Goal: Obtain resource: Download file/media

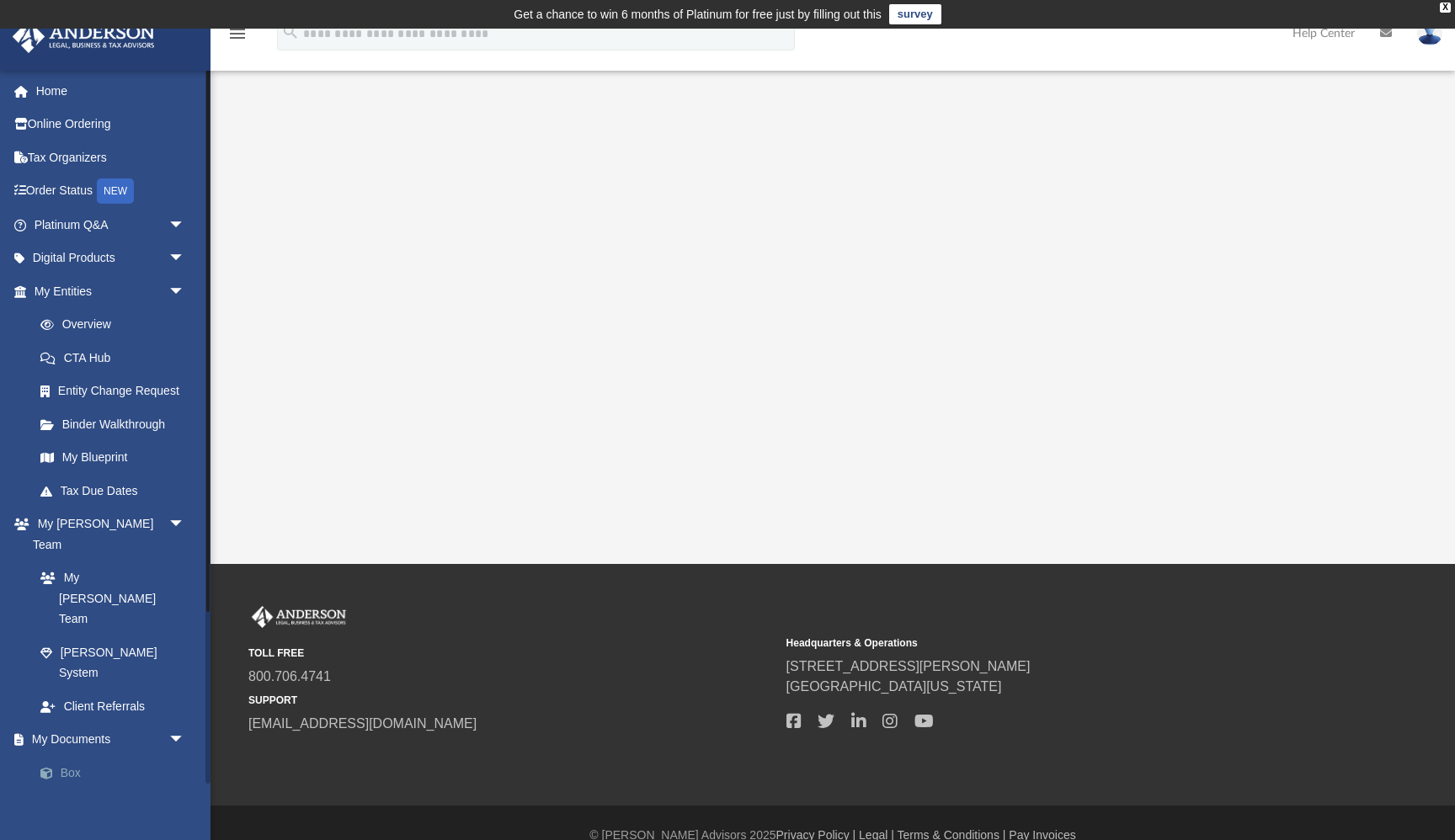
click at [87, 756] on link "Box" at bounding box center [117, 773] width 187 height 34
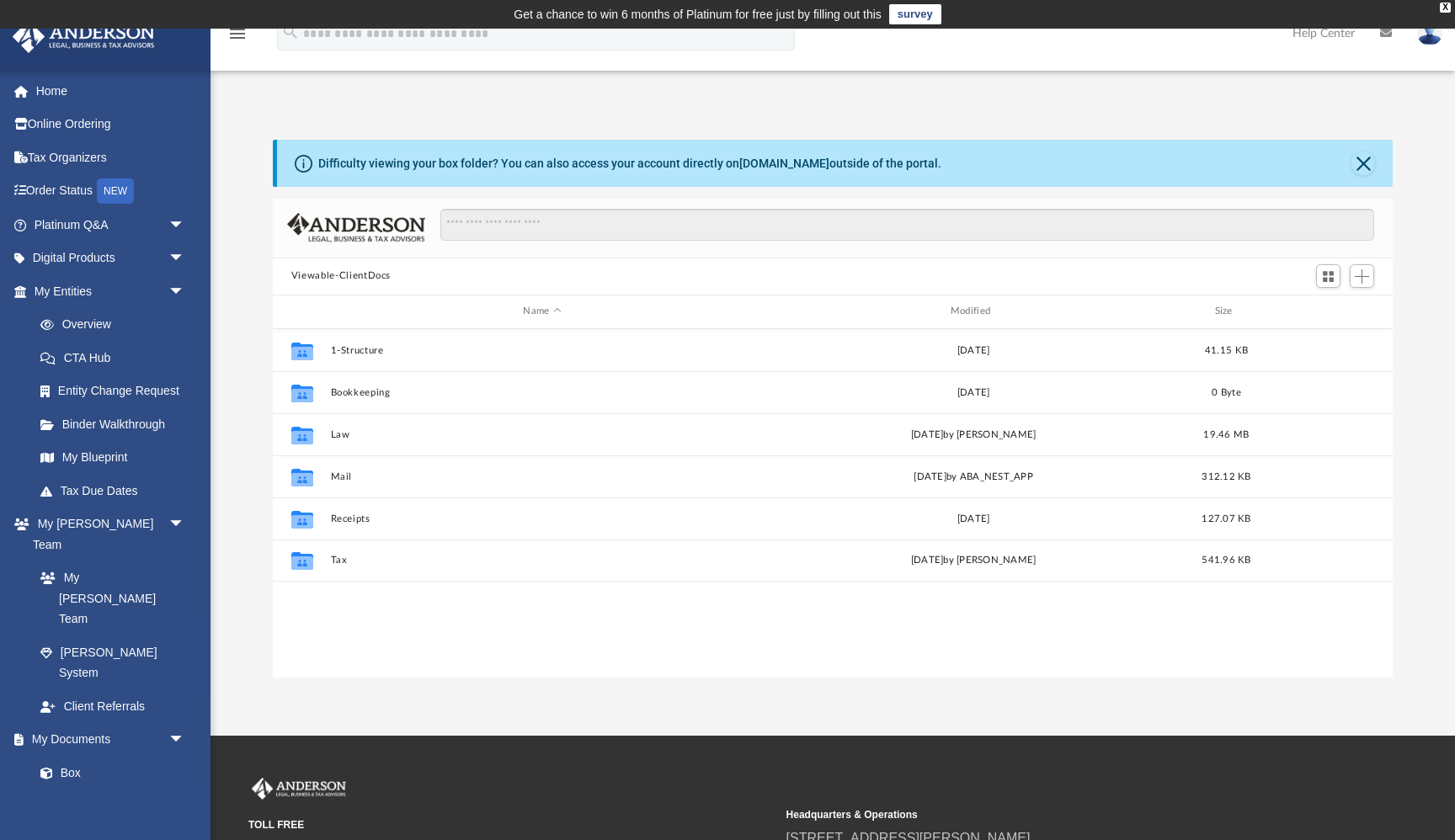
scroll to position [382, 1120]
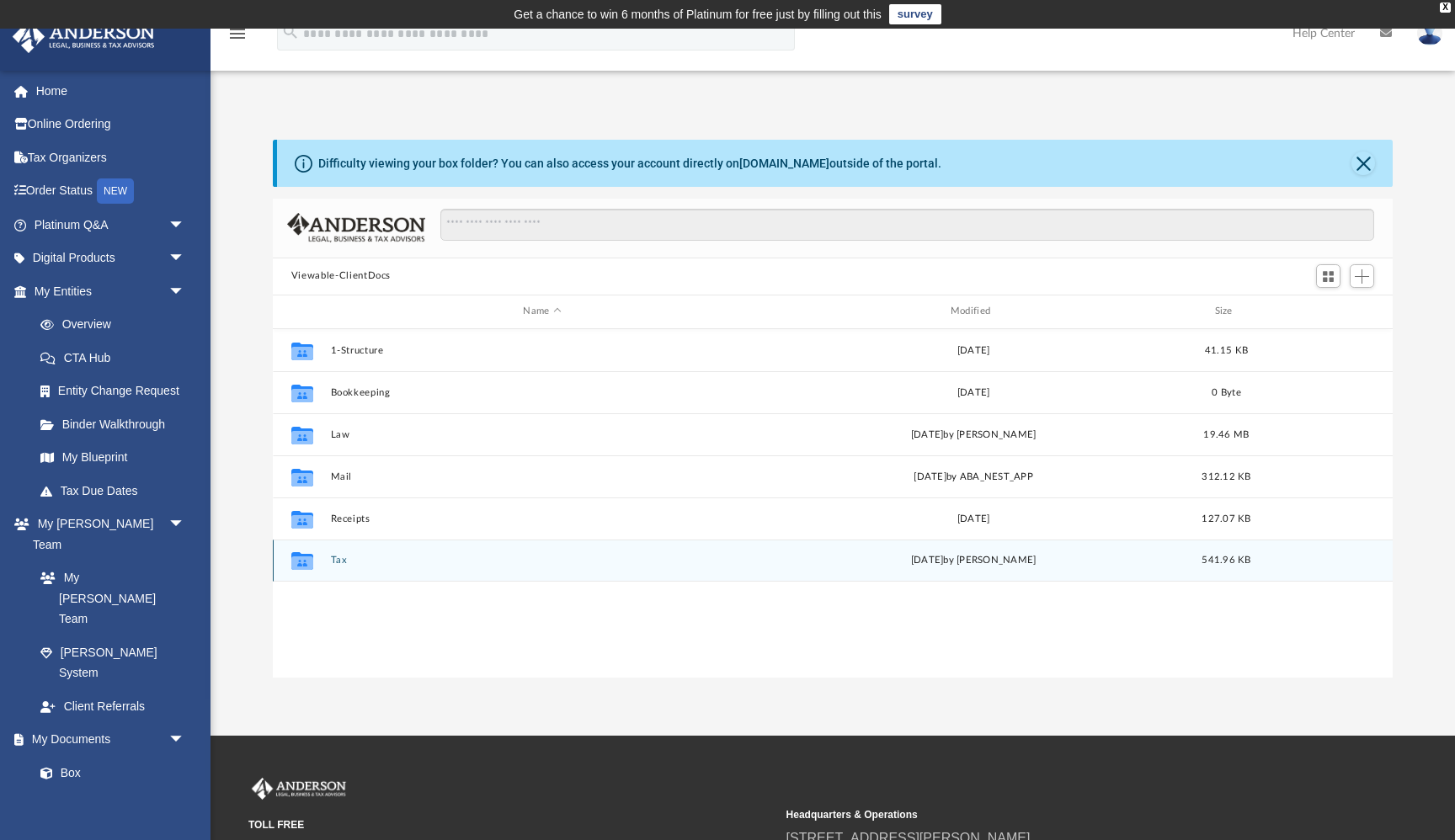
click at [329, 553] on div "Collaborated Folder Tax [DATE] by [PERSON_NAME] 541.96 KB" at bounding box center [832, 561] width 1120 height 42
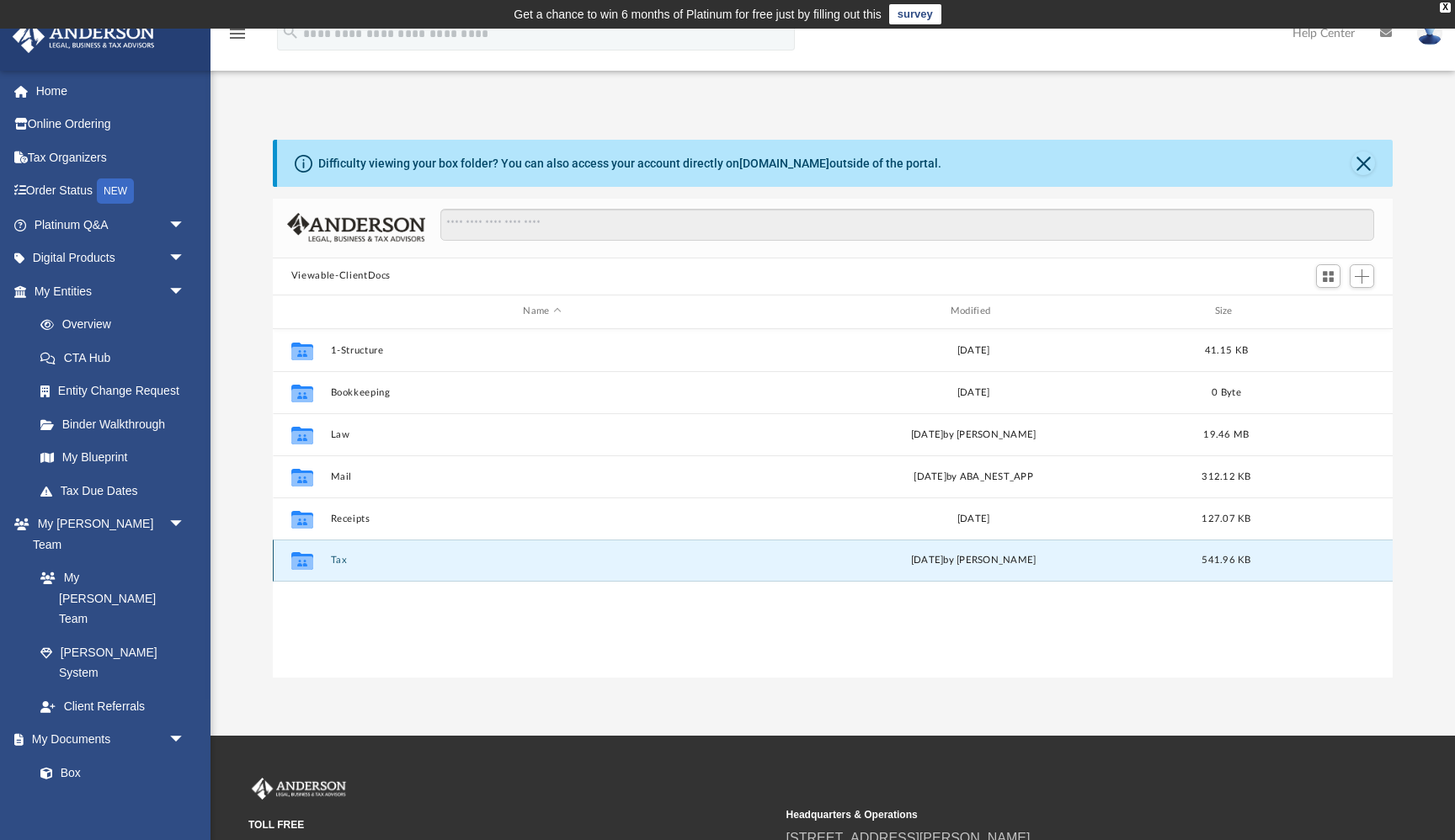
click at [341, 561] on button "Tax" at bounding box center [541, 560] width 424 height 11
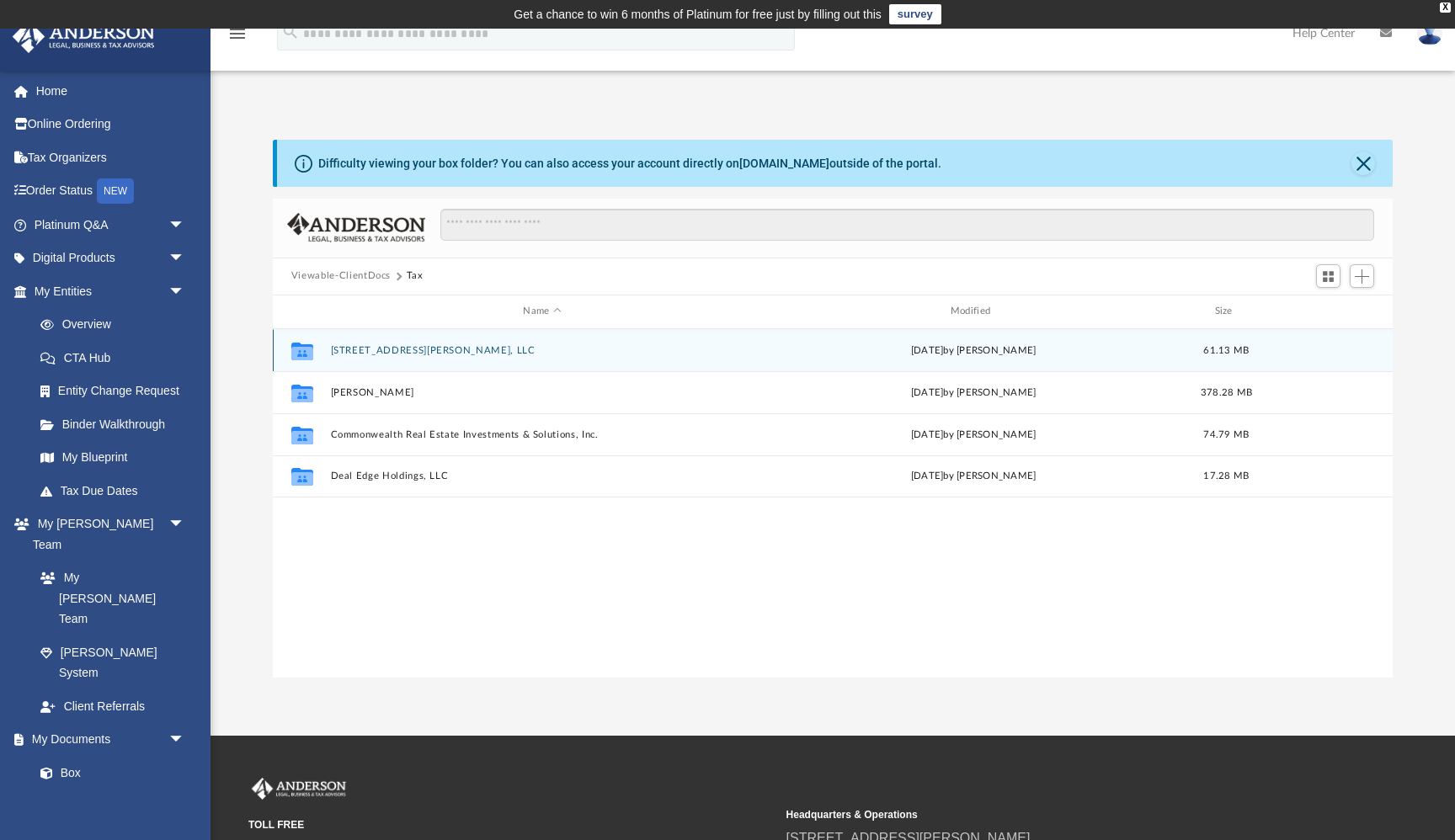
click at [373, 341] on div "Collaborated Folder [STREET_ADDRESS][PERSON_NAME], LLC [DATE] by [PERSON_NAME] …" at bounding box center [832, 350] width 1120 height 42
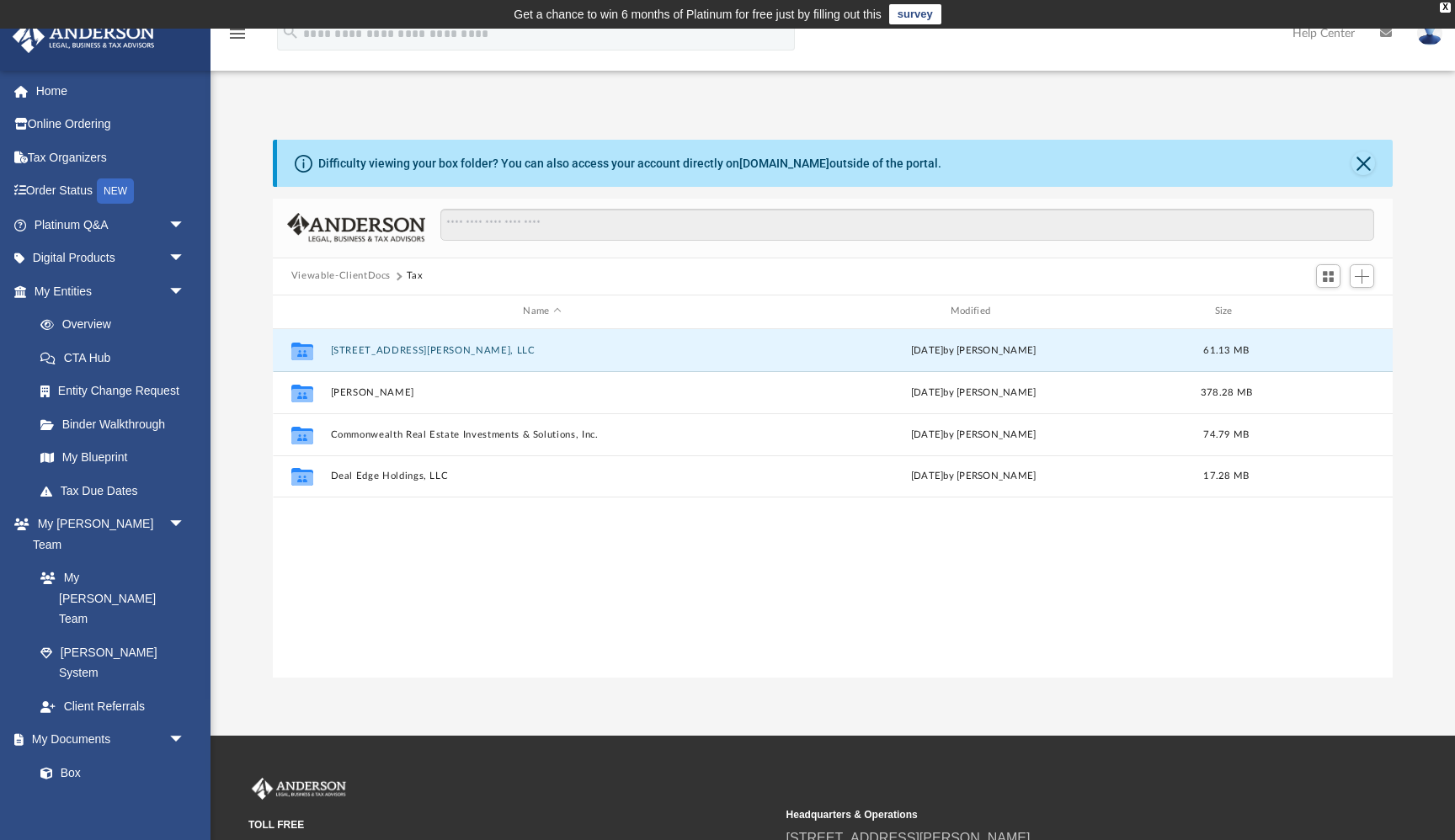
click at [594, 542] on div "Collaborated Folder [STREET_ADDRESS][PERSON_NAME], LLC [DATE] by [PERSON_NAME] …" at bounding box center [832, 504] width 1120 height 349
click at [386, 347] on button "[STREET_ADDRESS][PERSON_NAME], LLC" at bounding box center [541, 350] width 424 height 11
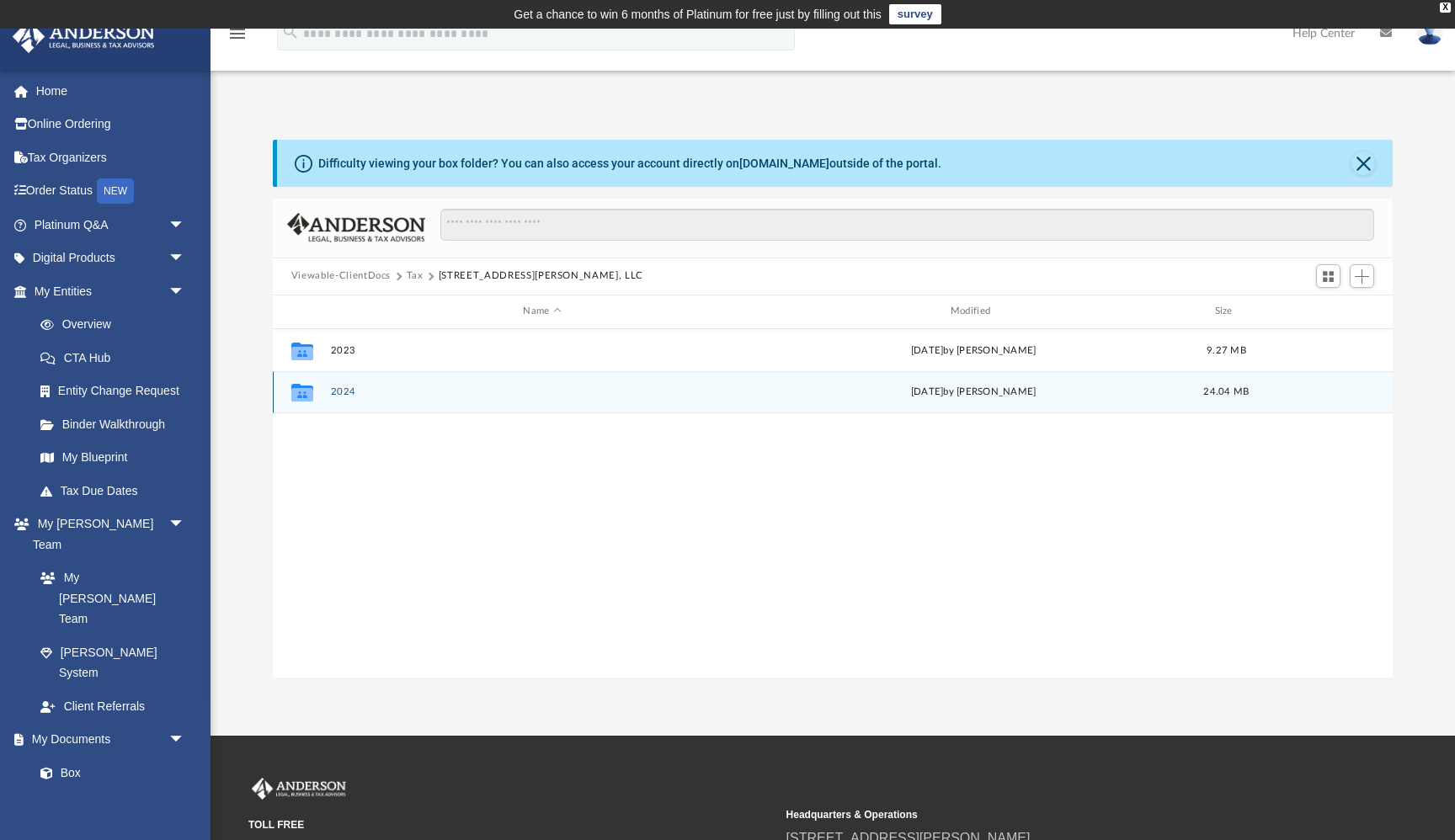
click at [346, 390] on button "2024" at bounding box center [541, 392] width 424 height 11
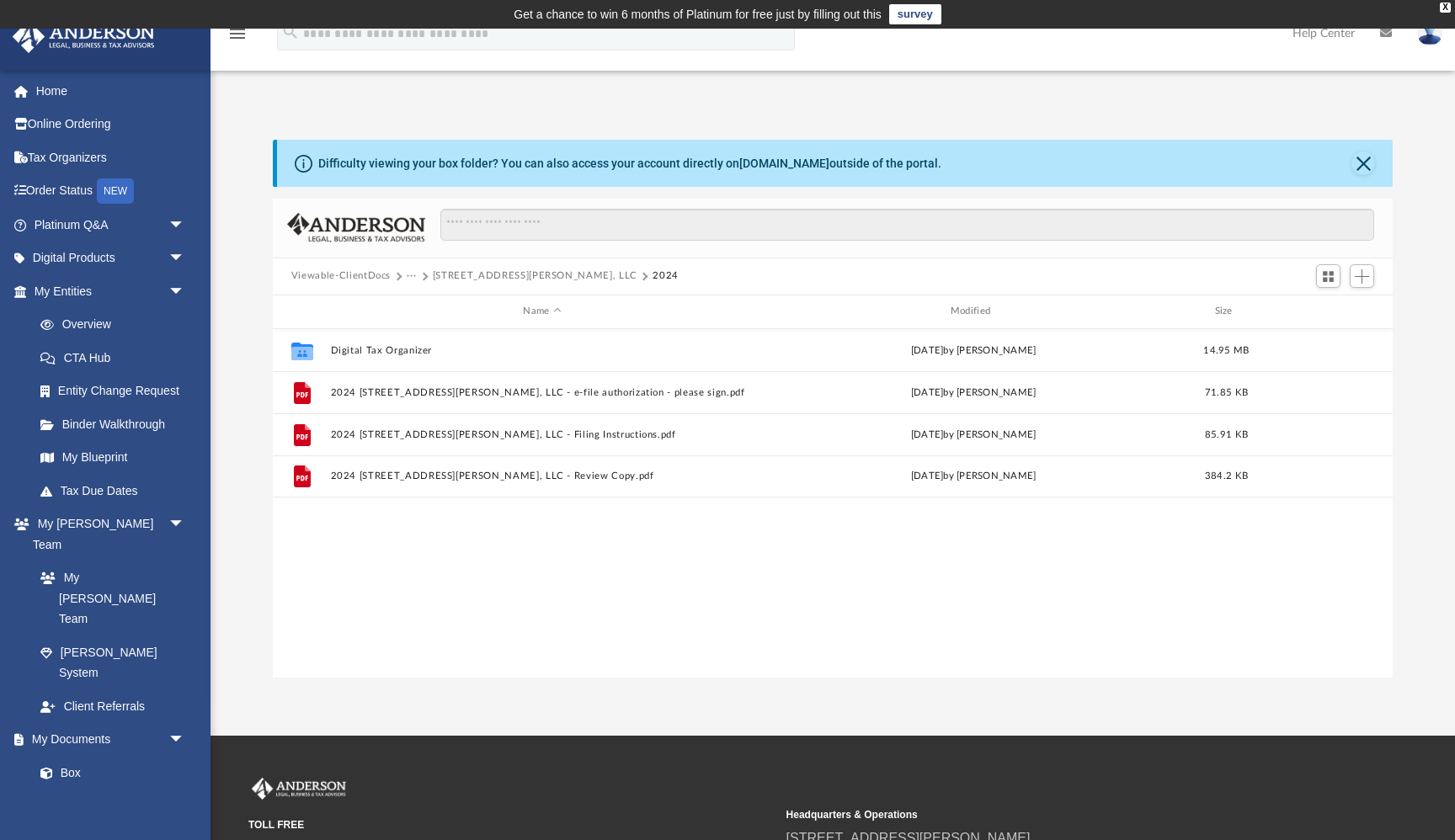
click at [431, 567] on div "Collaborated Folder Digital Tax Organizer [DATE] by [PERSON_NAME] 14.95 MB File…" at bounding box center [832, 504] width 1120 height 349
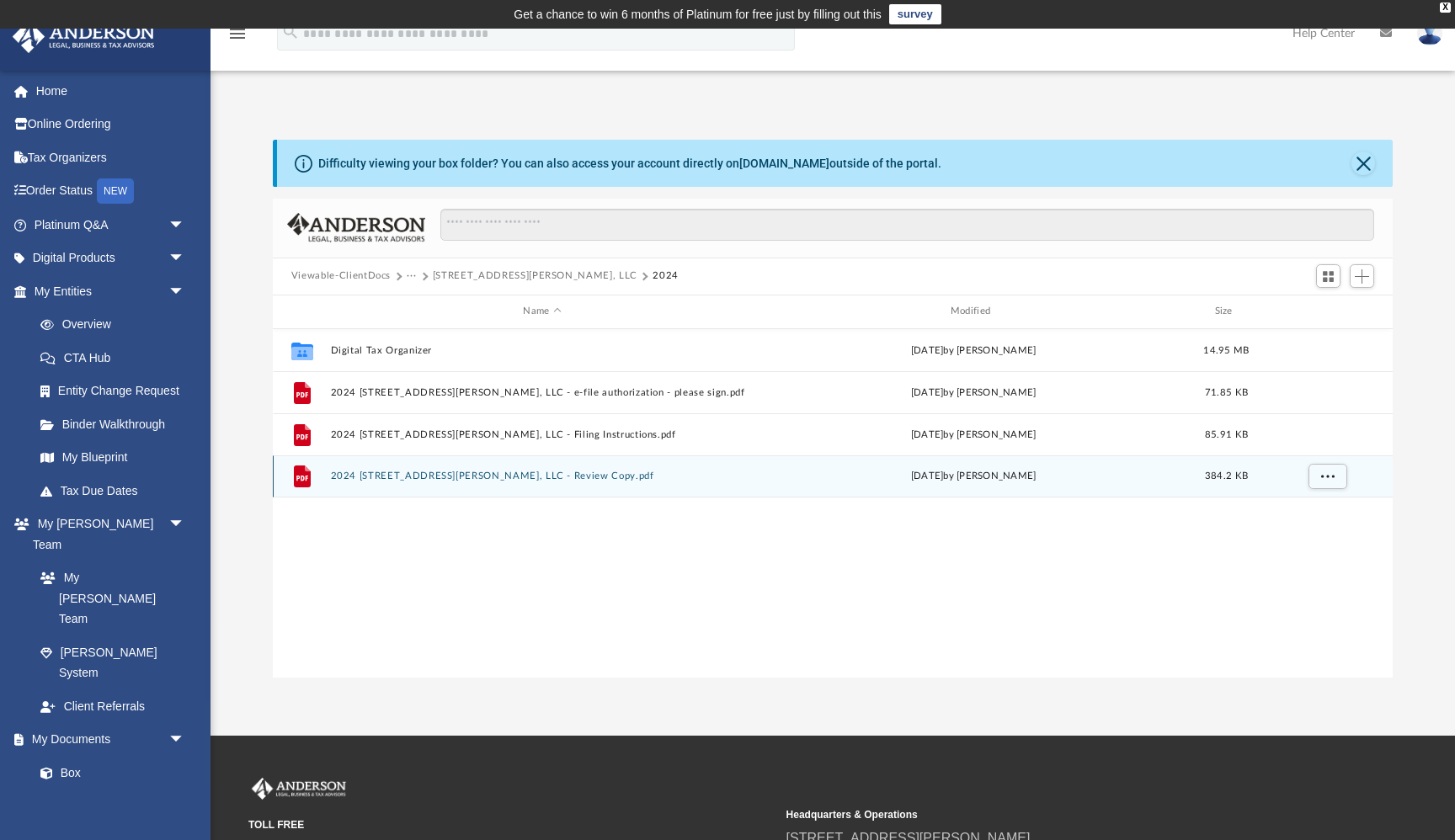
click at [469, 476] on button "2024 [STREET_ADDRESS][PERSON_NAME], LLC - Review Copy.pdf" at bounding box center [541, 476] width 424 height 11
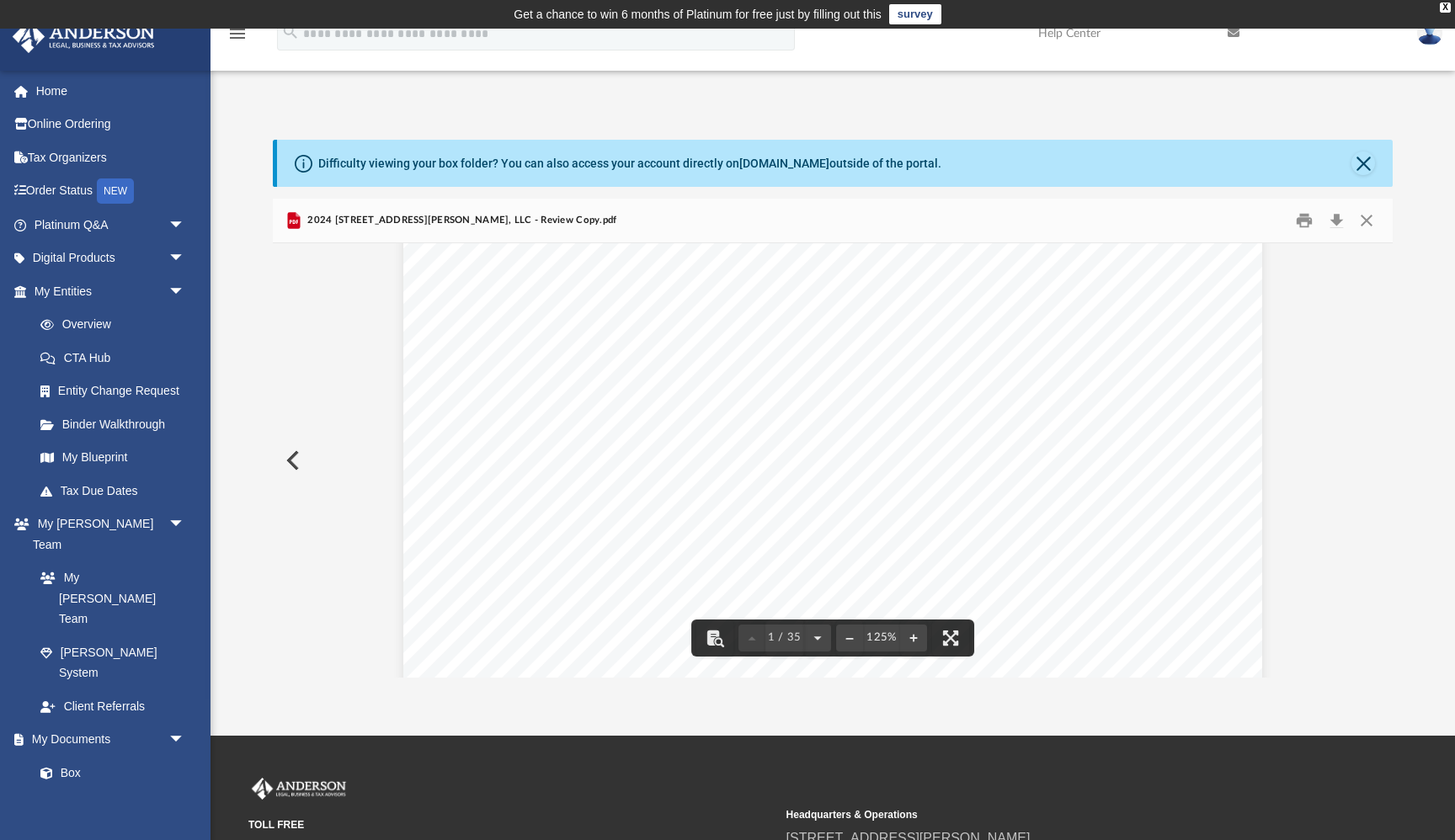
scroll to position [529, 0]
click at [846, 637] on button "File preview" at bounding box center [849, 638] width 27 height 37
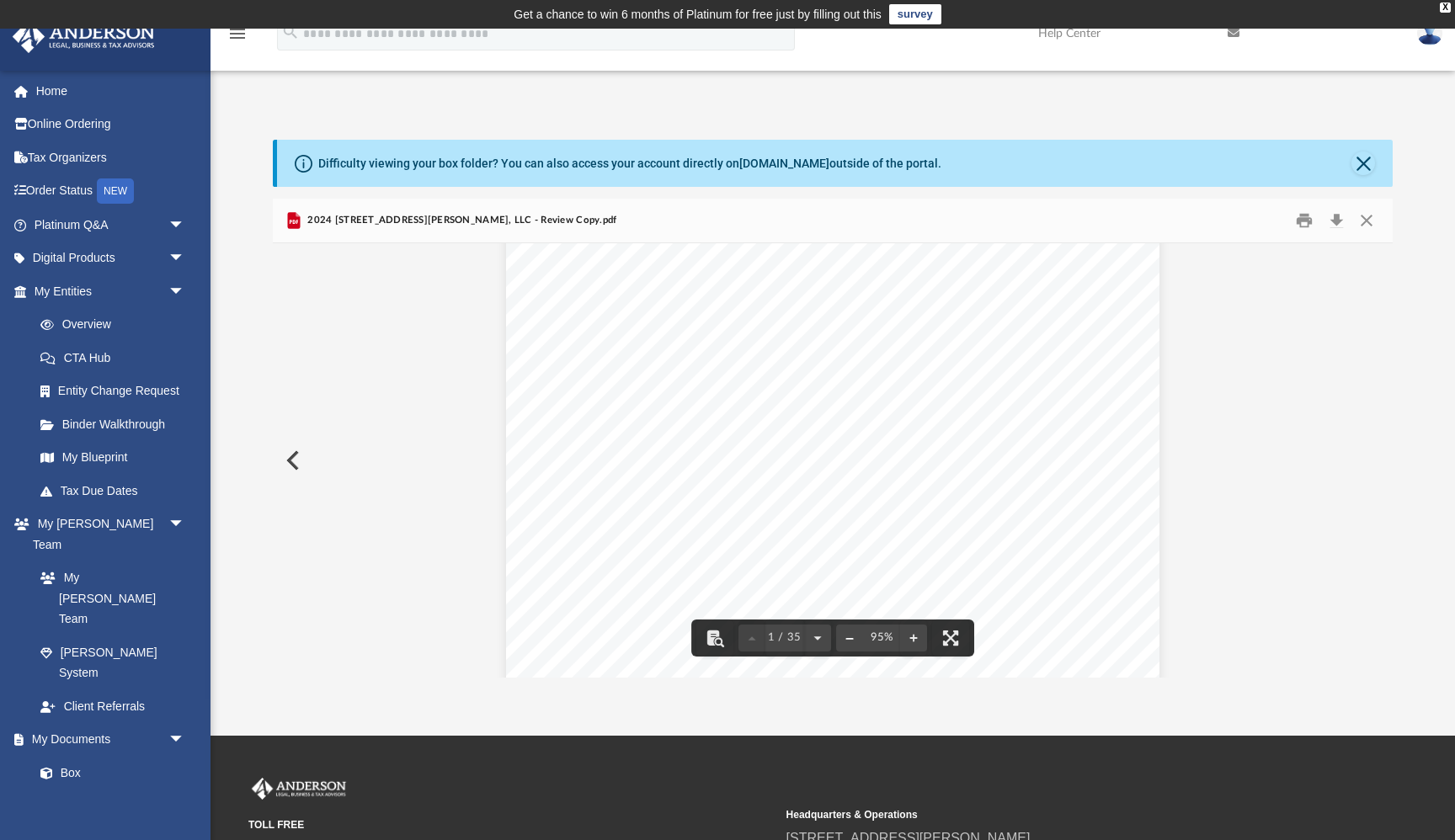
scroll to position [360, 0]
click at [911, 639] on button "File preview" at bounding box center [914, 638] width 27 height 37
